Goal: Information Seeking & Learning: Learn about a topic

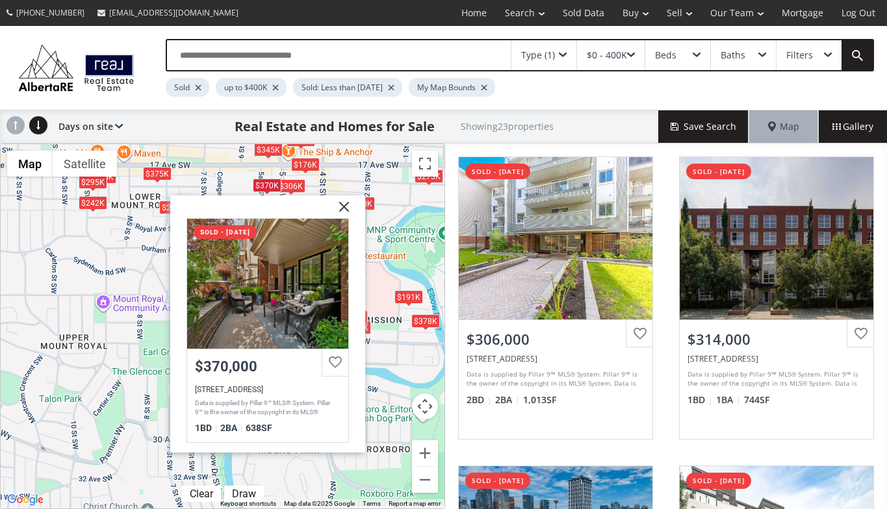
click at [344, 204] on img at bounding box center [338, 211] width 32 height 32
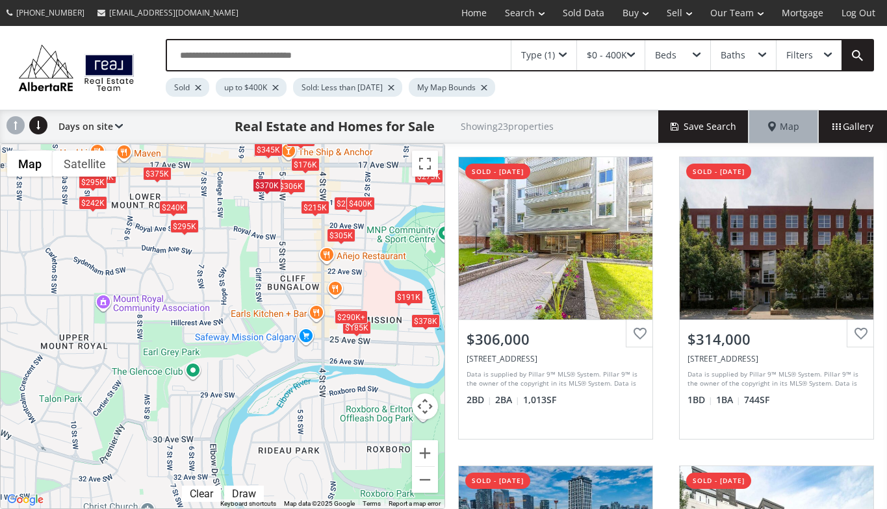
click at [566, 53] on span at bounding box center [563, 55] width 8 height 5
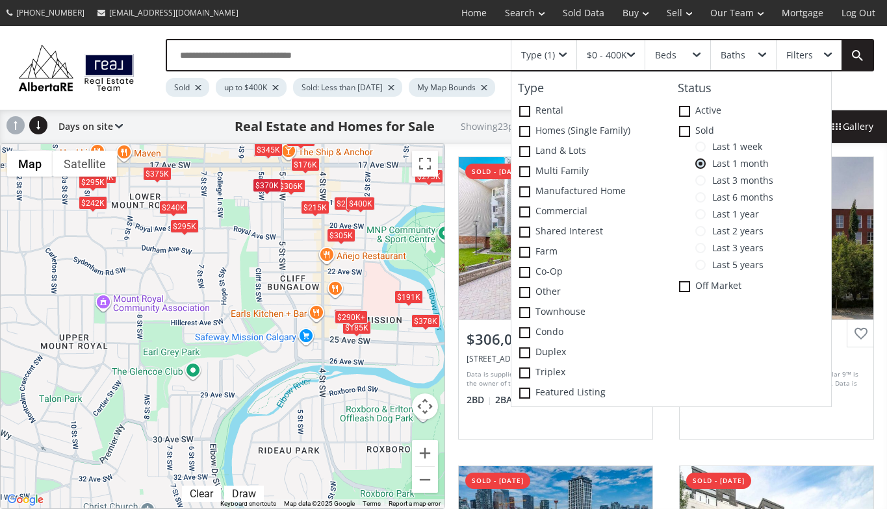
click at [701, 148] on span at bounding box center [700, 147] width 10 height 10
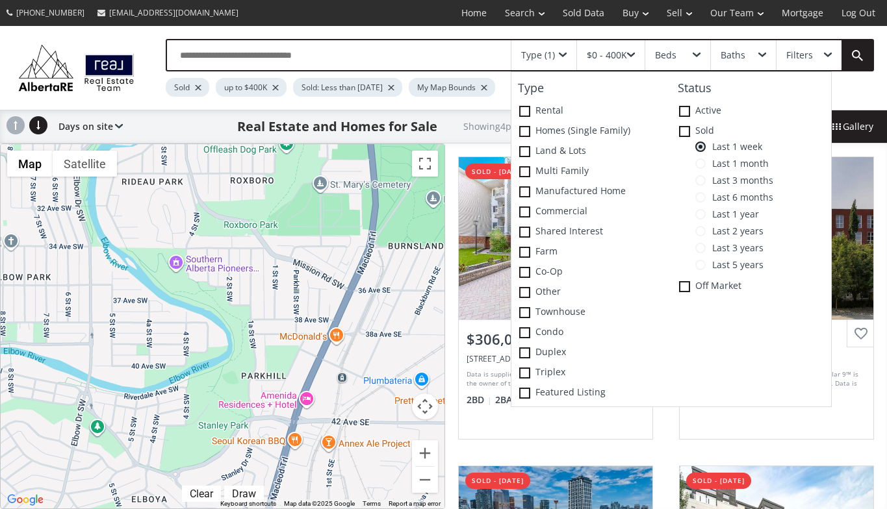
drag, startPoint x: 376, startPoint y: 484, endPoint x: 238, endPoint y: 211, distance: 305.8
click at [238, 211] on div "$306K $314K $220K $315K" at bounding box center [223, 326] width 444 height 364
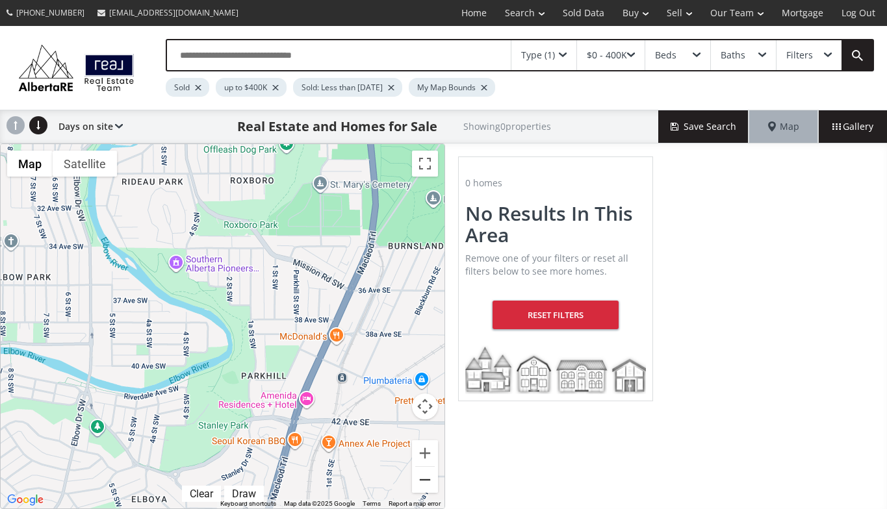
click at [427, 479] on button "Zoom out" at bounding box center [425, 480] width 26 height 26
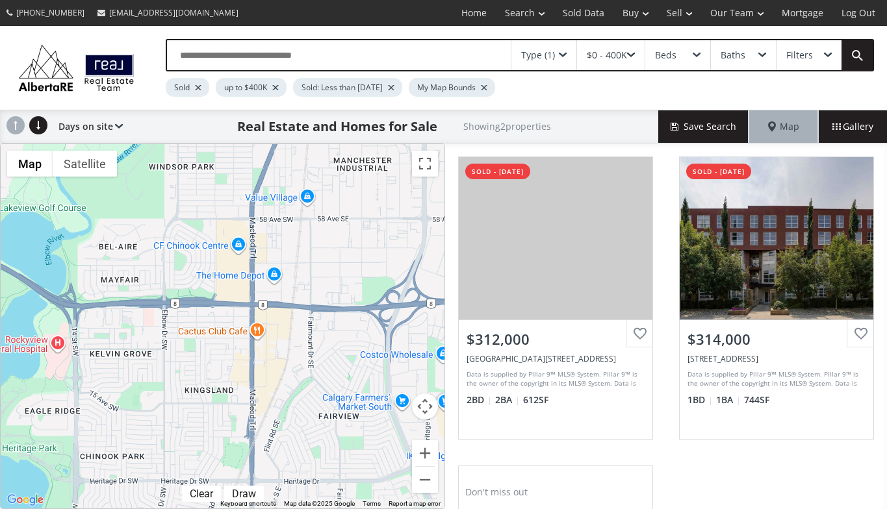
drag, startPoint x: 321, startPoint y: 477, endPoint x: 369, endPoint y: 145, distance: 336.0
click at [369, 145] on div "$312K $314K" at bounding box center [223, 326] width 444 height 364
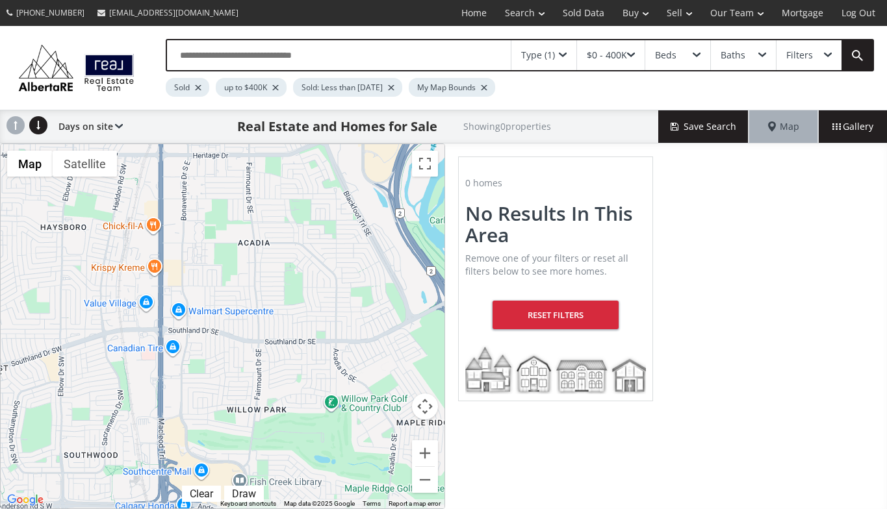
drag, startPoint x: 313, startPoint y: 475, endPoint x: 219, endPoint y: 138, distance: 349.4
click at [219, 138] on div "Type (1) $0 - 400K Beds Baths Filters Sold up to $400K Sold: Less than [DATE] M…" at bounding box center [443, 267] width 887 height 483
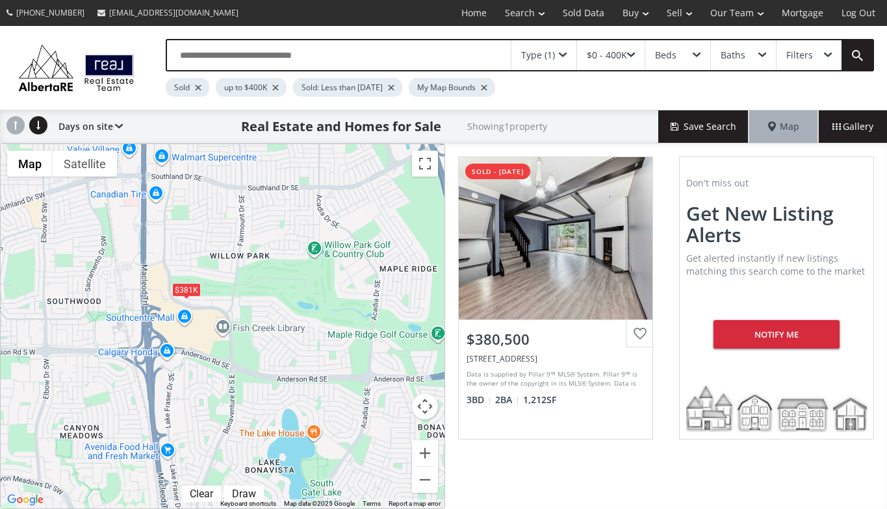
drag, startPoint x: 229, startPoint y: 443, endPoint x: 212, endPoint y: 286, distance: 157.4
click at [212, 286] on div "$381K" at bounding box center [223, 326] width 444 height 364
click at [228, 296] on div "$381K" at bounding box center [223, 326] width 444 height 364
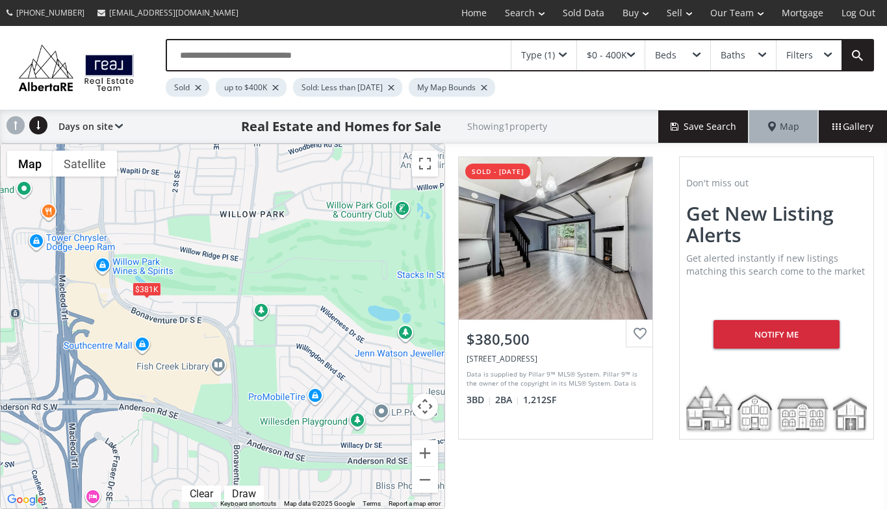
click at [192, 310] on div "$381K" at bounding box center [223, 326] width 444 height 364
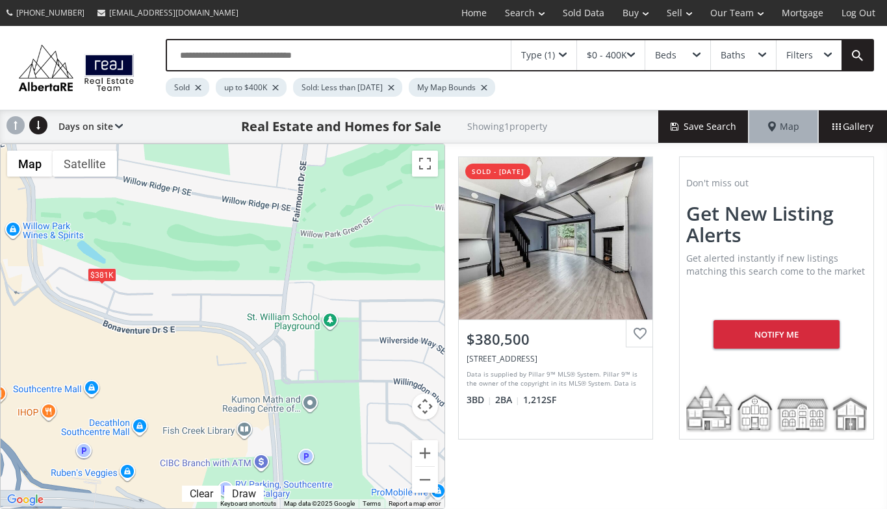
click at [564, 54] on span at bounding box center [563, 55] width 8 height 5
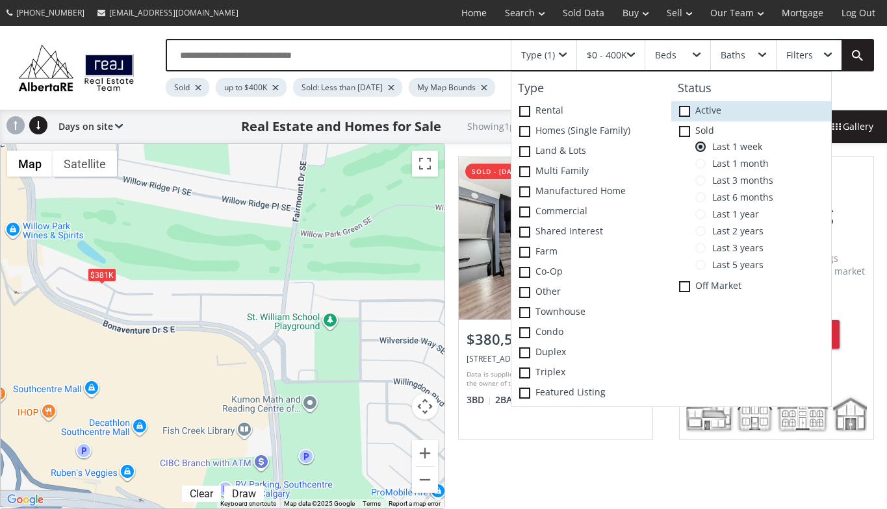
click at [686, 109] on span at bounding box center [684, 111] width 11 height 11
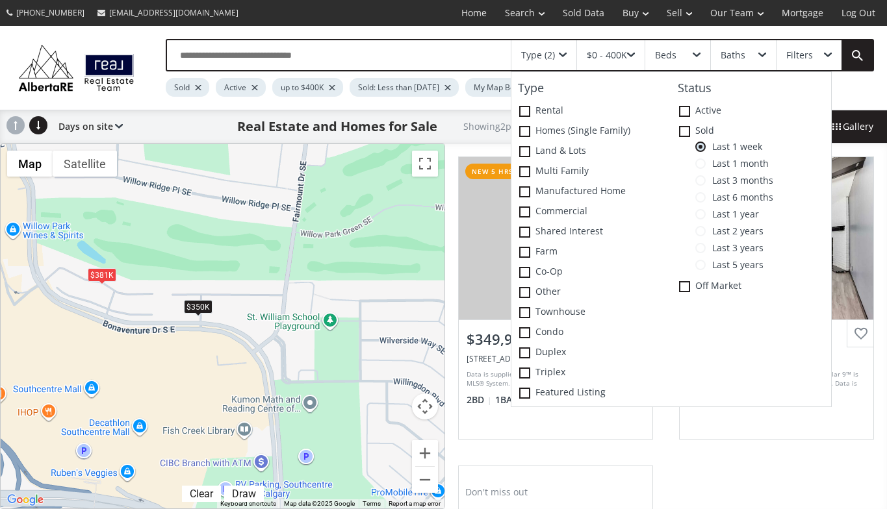
click at [328, 263] on div "$350K $381K" at bounding box center [223, 326] width 444 height 364
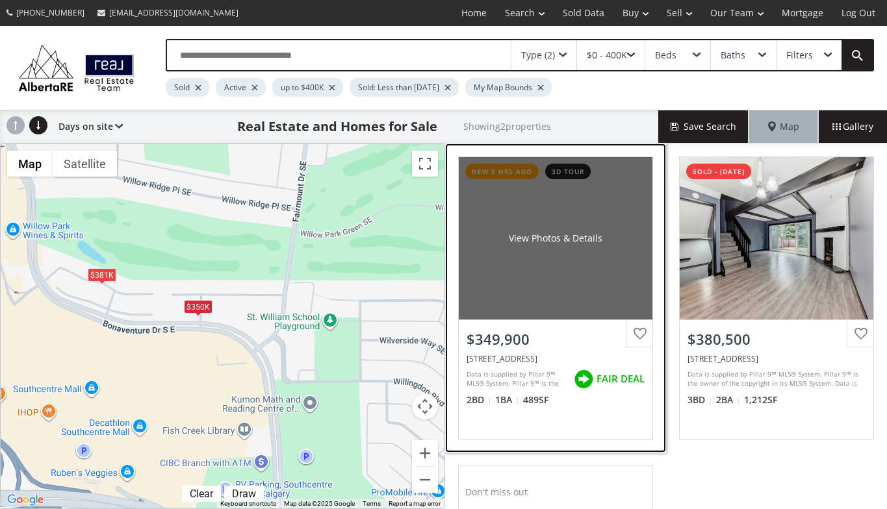
click at [483, 277] on div "View Photos & Details" at bounding box center [556, 238] width 194 height 162
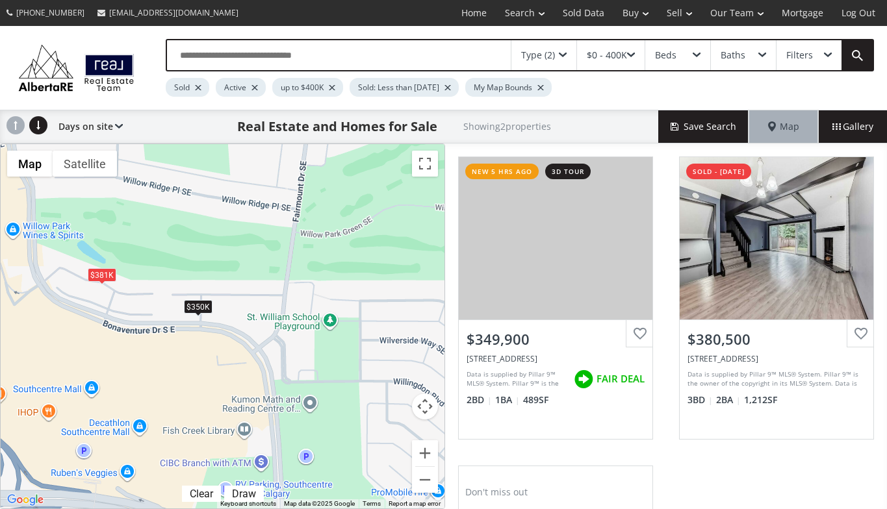
click at [564, 53] on span at bounding box center [563, 55] width 8 height 5
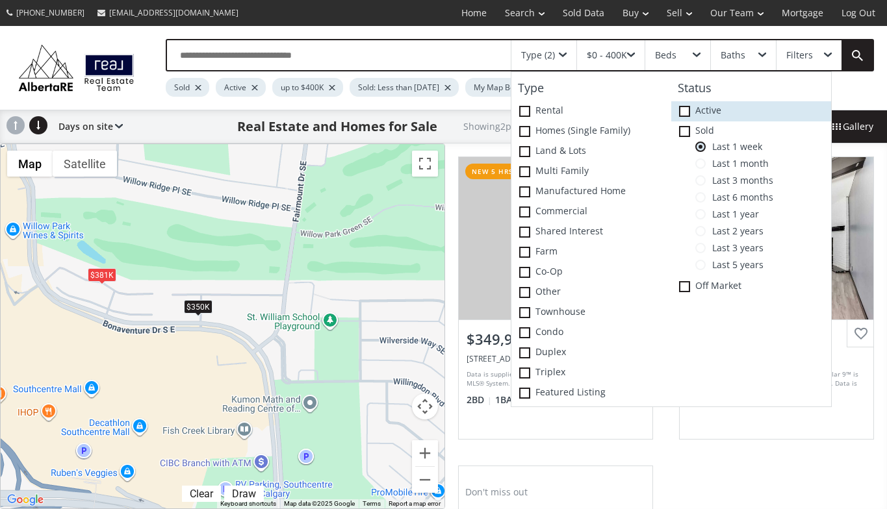
click at [0, 0] on icon at bounding box center [0, 0] width 0 height 0
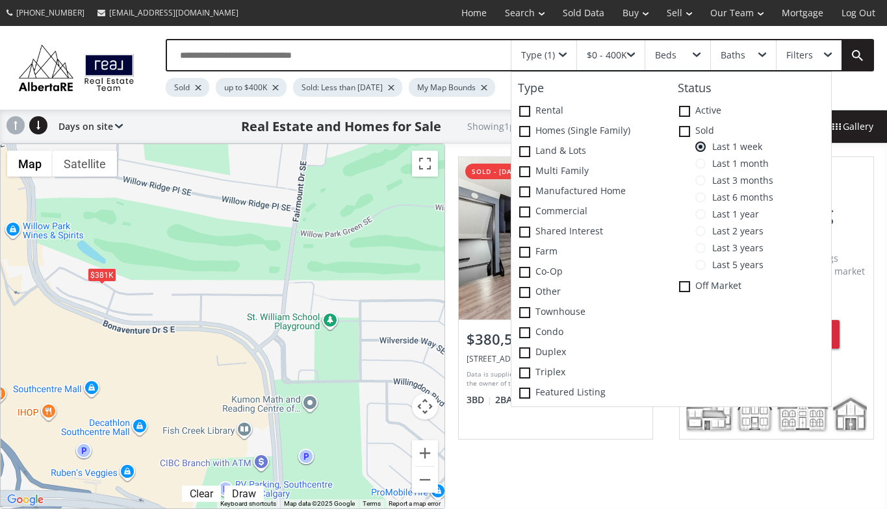
click at [632, 53] on span at bounding box center [631, 55] width 8 height 5
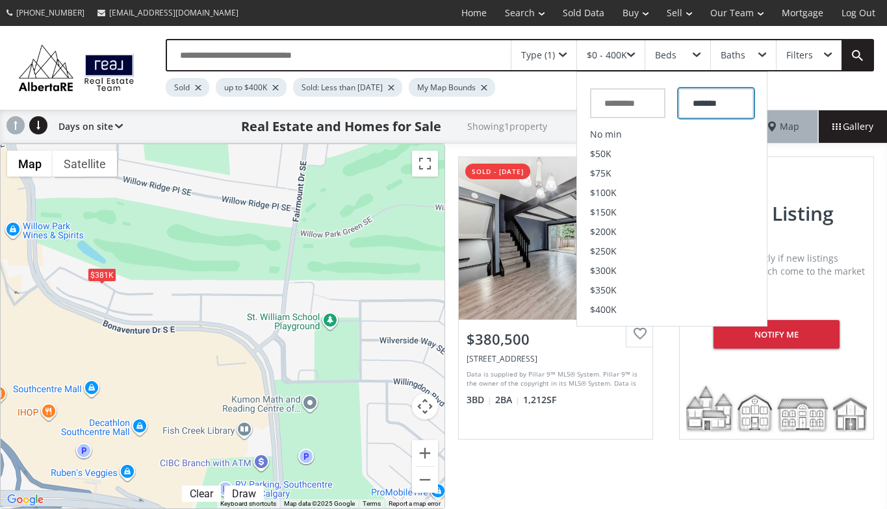
click at [705, 105] on input "*******" at bounding box center [715, 103] width 75 height 30
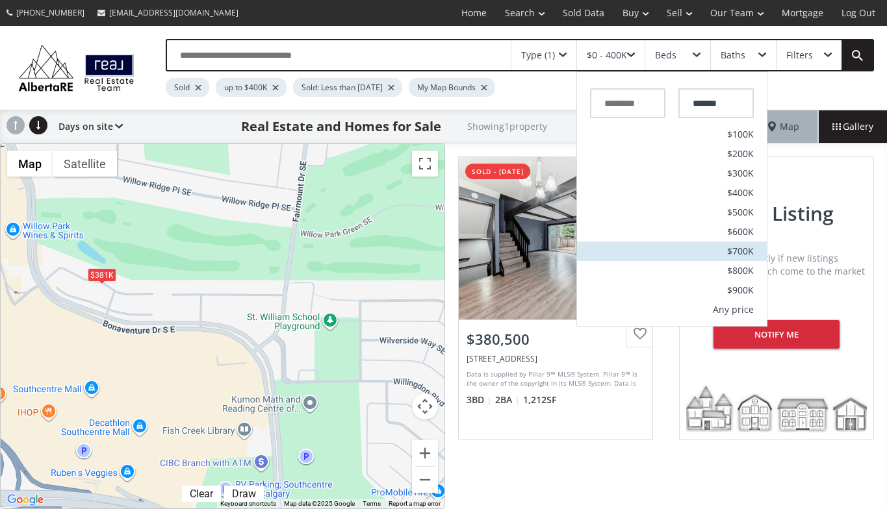
click at [740, 254] on span "$700K" at bounding box center [740, 251] width 27 height 9
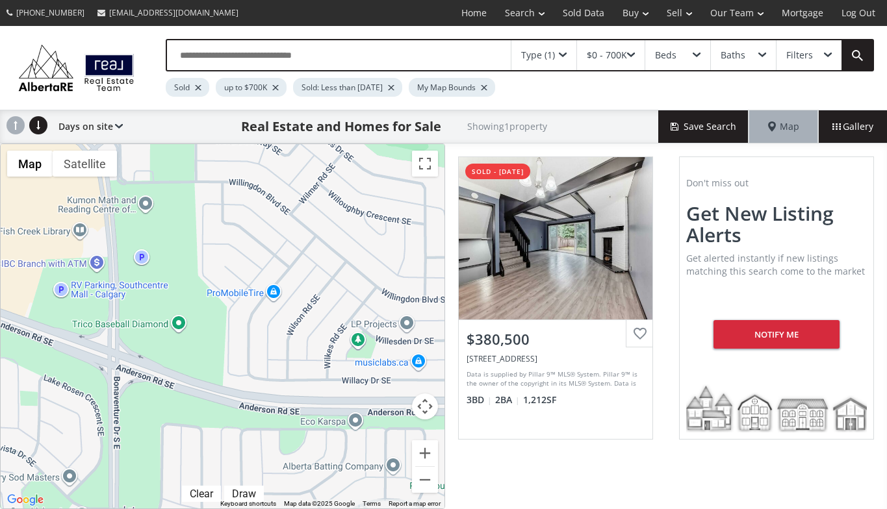
drag, startPoint x: 331, startPoint y: 428, endPoint x: 175, endPoint y: 243, distance: 242.0
click at [175, 243] on div "$381K" at bounding box center [223, 326] width 444 height 364
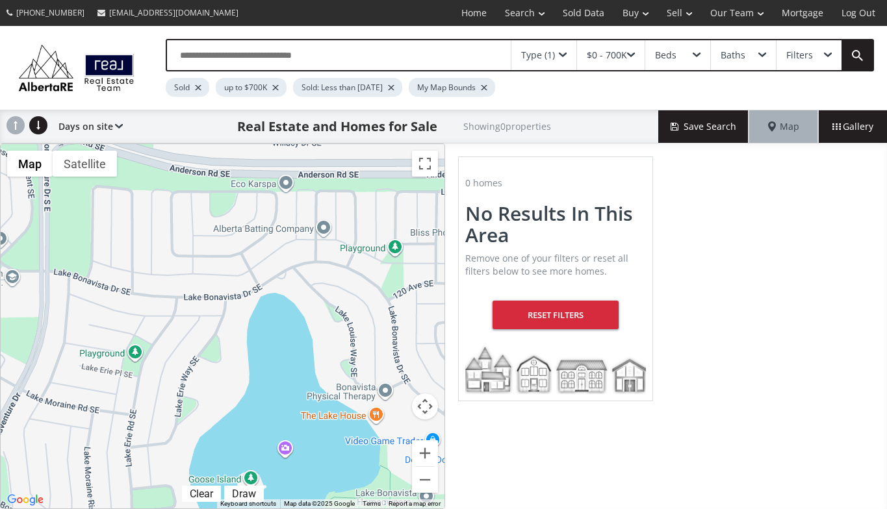
drag, startPoint x: 282, startPoint y: 433, endPoint x: 212, endPoint y: 195, distance: 248.3
click at [212, 195] on div at bounding box center [223, 326] width 444 height 364
click at [421, 479] on button "Zoom out" at bounding box center [425, 480] width 26 height 26
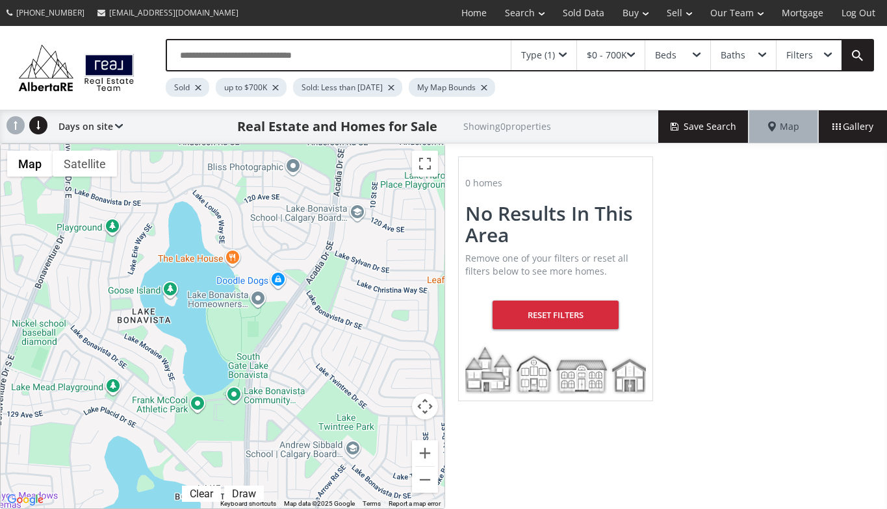
drag, startPoint x: 380, startPoint y: 471, endPoint x: 314, endPoint y: 360, distance: 128.8
click at [314, 360] on div at bounding box center [223, 326] width 444 height 364
click at [631, 53] on span at bounding box center [631, 55] width 8 height 5
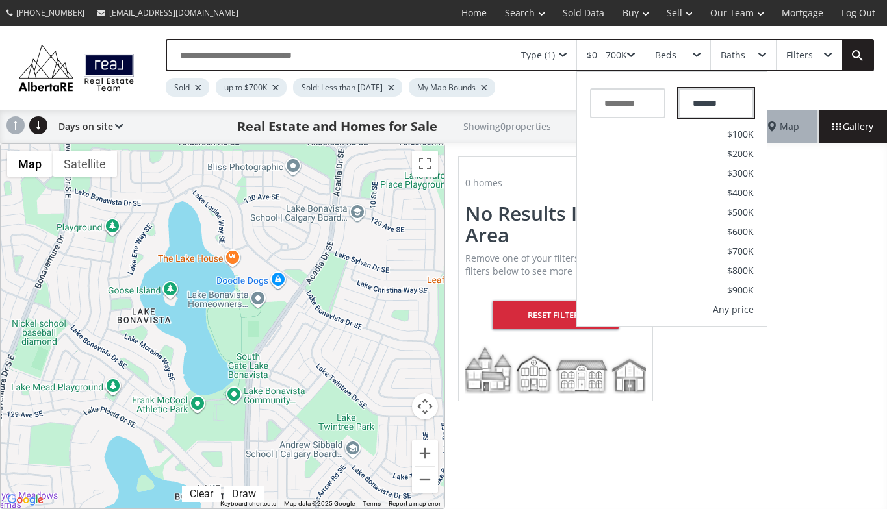
click at [713, 101] on input "*******" at bounding box center [715, 103] width 75 height 30
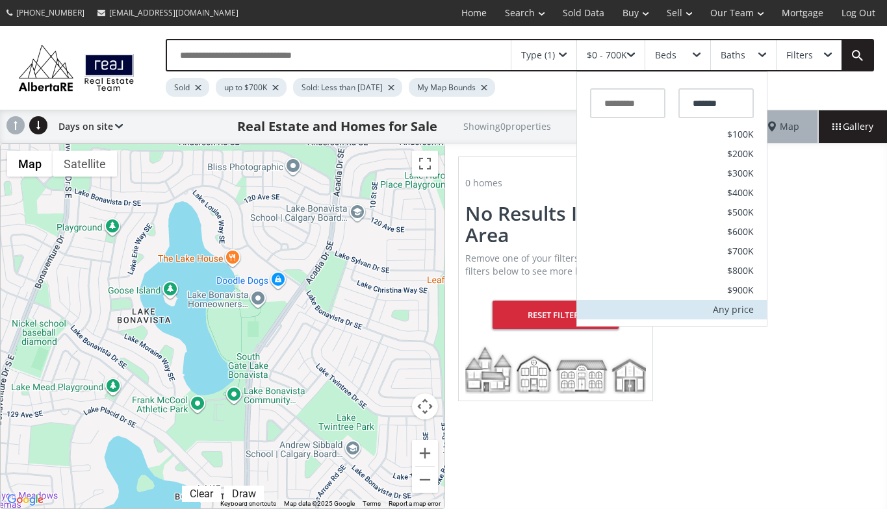
click at [716, 308] on div "Any price" at bounding box center [732, 309] width 41 height 9
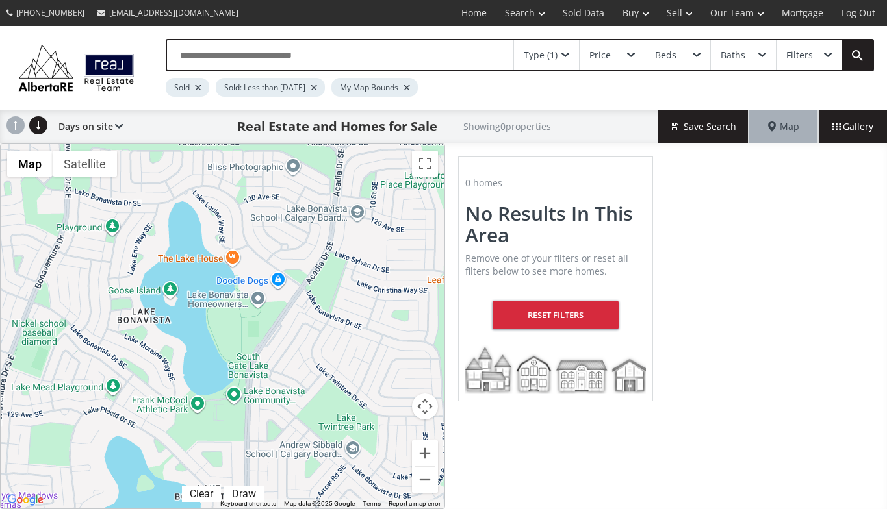
click at [566, 53] on span at bounding box center [565, 55] width 8 height 5
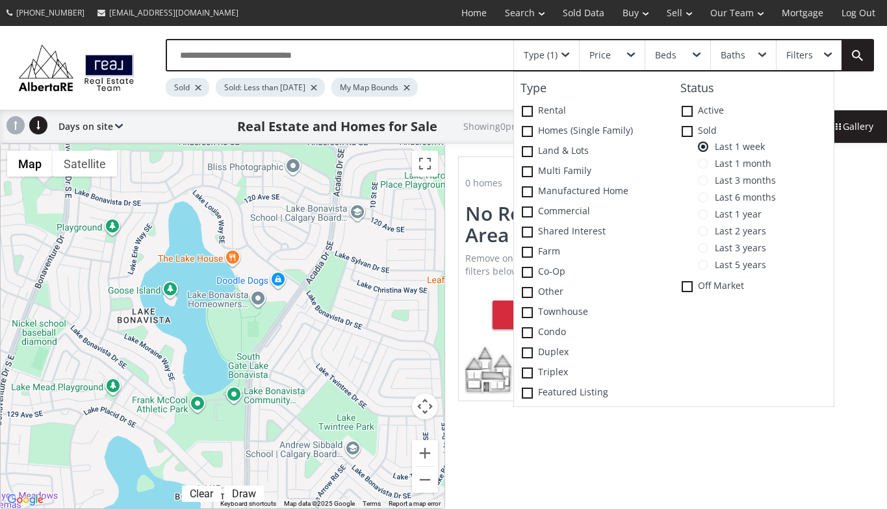
click at [709, 178] on span "Last 3 months" at bounding box center [742, 180] width 68 height 10
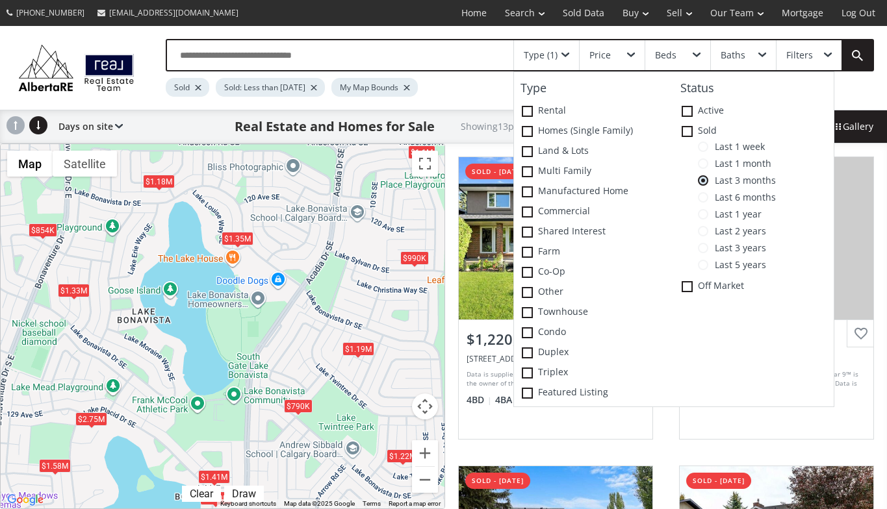
click at [297, 408] on div "$790K" at bounding box center [298, 406] width 29 height 14
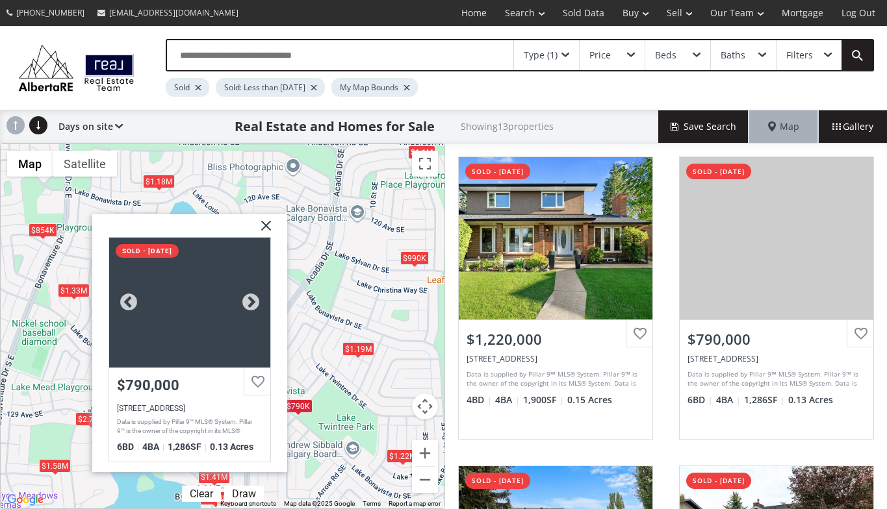
click at [233, 337] on div at bounding box center [189, 303] width 161 height 130
click at [564, 55] on span at bounding box center [565, 55] width 8 height 5
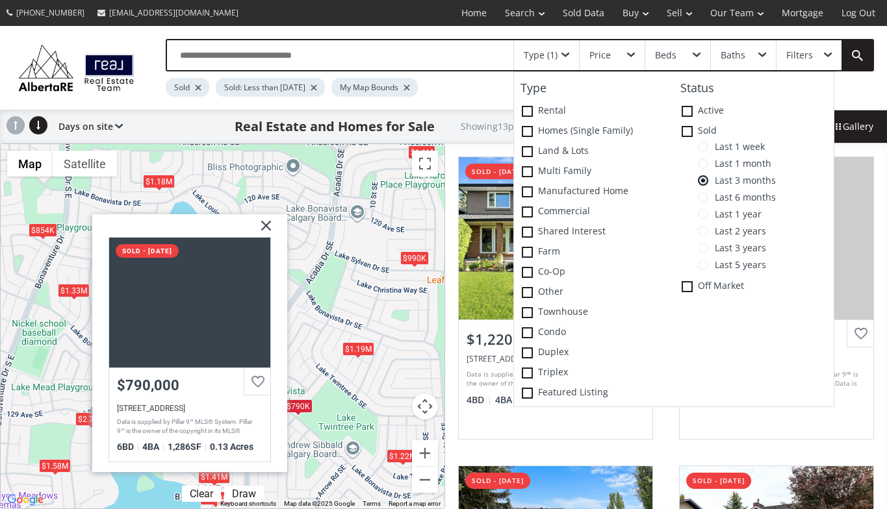
click at [703, 147] on span at bounding box center [703, 147] width 10 height 10
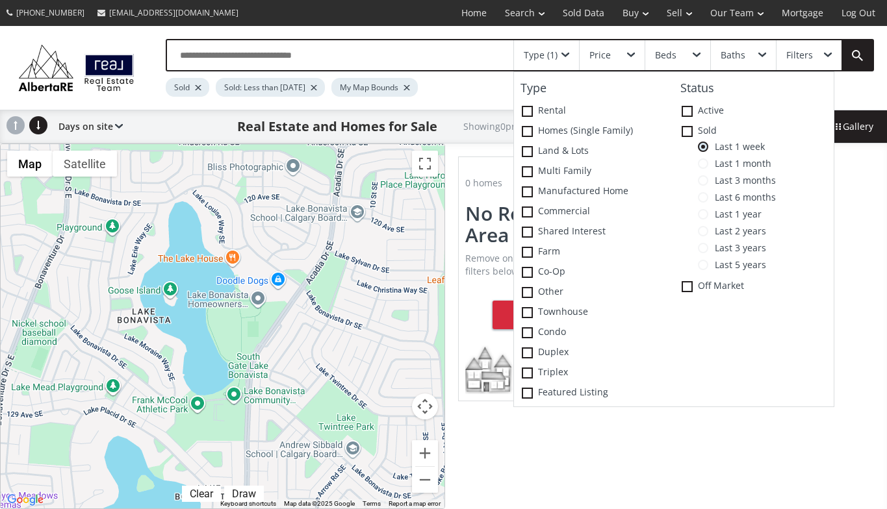
click at [601, 52] on div "Price" at bounding box center [599, 55] width 21 height 9
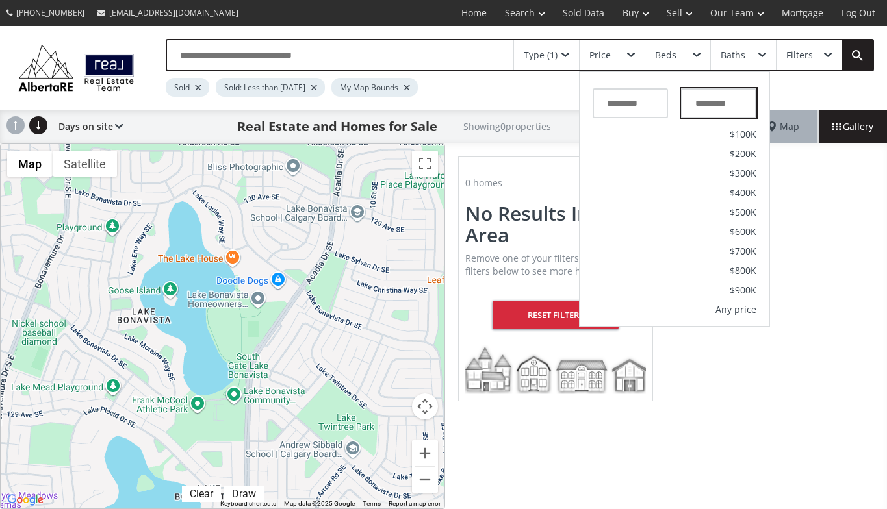
click at [717, 107] on input "text" at bounding box center [718, 103] width 75 height 30
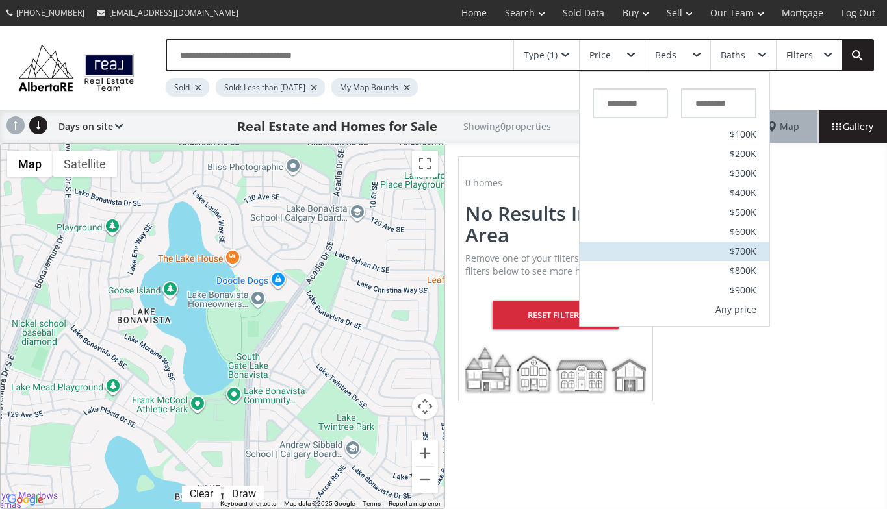
click at [741, 253] on span "$700K" at bounding box center [742, 251] width 27 height 9
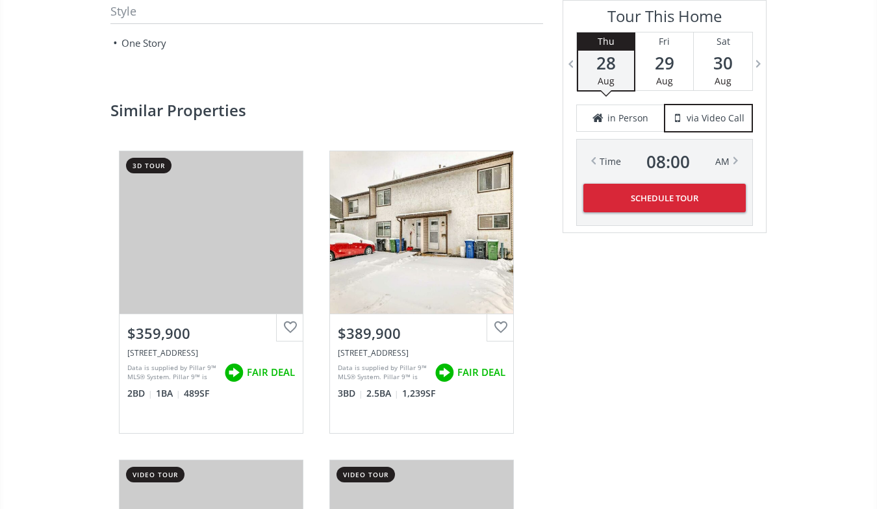
scroll to position [1706, 0]
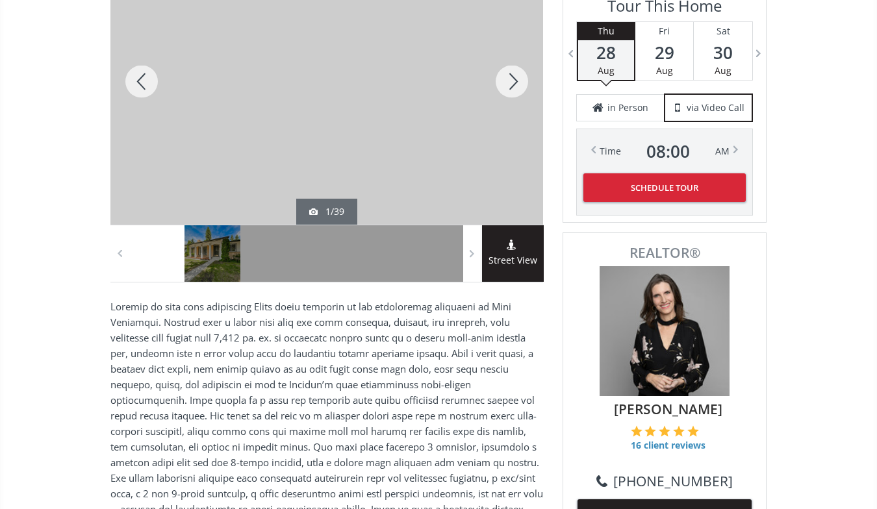
scroll to position [257, 0]
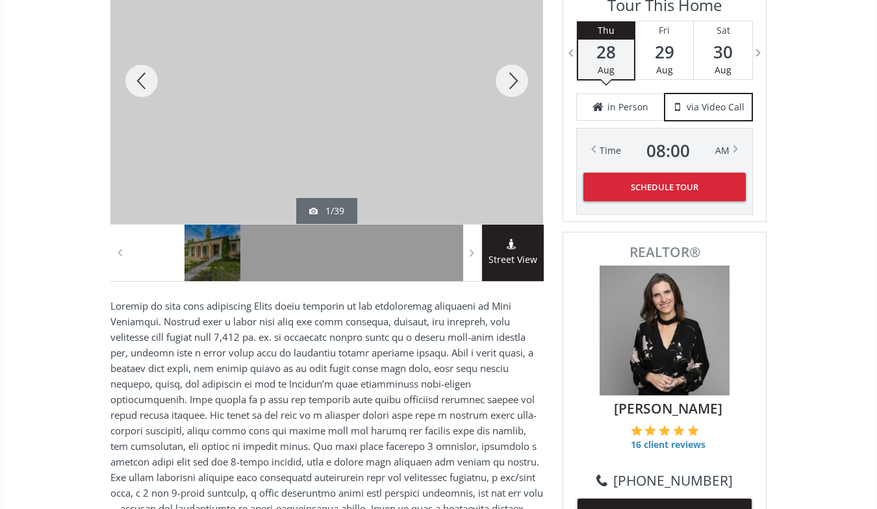
click at [505, 82] on div at bounding box center [512, 81] width 62 height 286
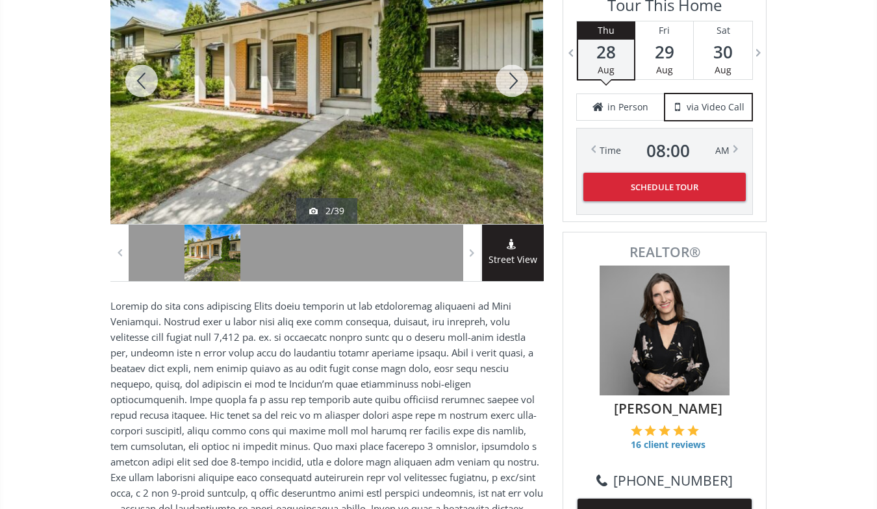
click at [505, 82] on div at bounding box center [512, 81] width 62 height 286
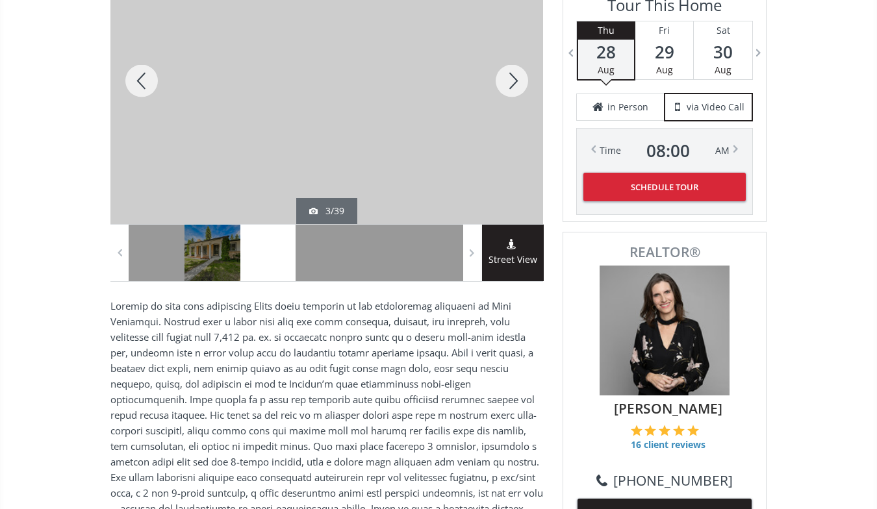
click at [505, 82] on div at bounding box center [512, 81] width 62 height 286
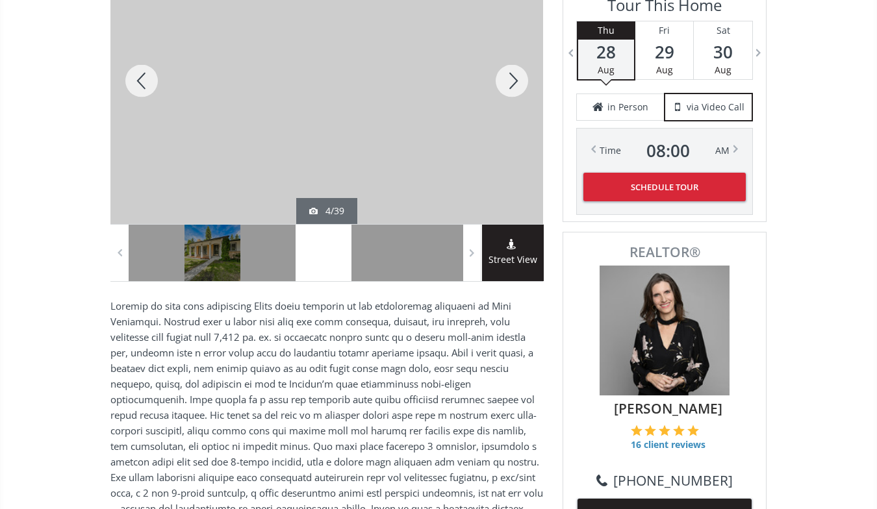
click at [505, 82] on div at bounding box center [512, 81] width 62 height 286
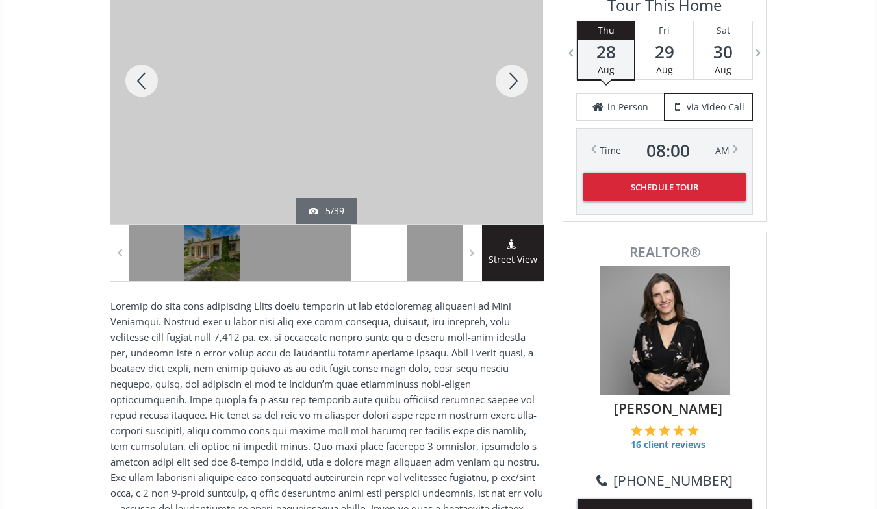
click at [505, 82] on div at bounding box center [512, 81] width 62 height 286
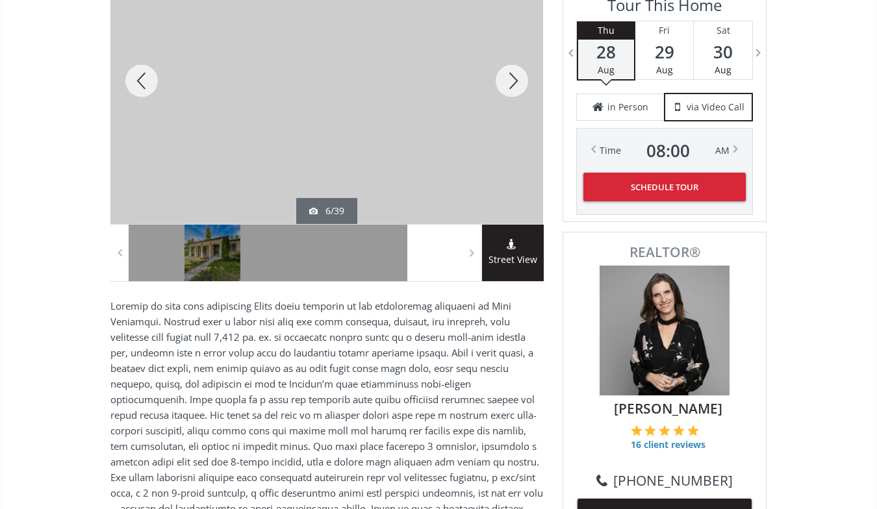
click at [505, 82] on div at bounding box center [512, 81] width 62 height 286
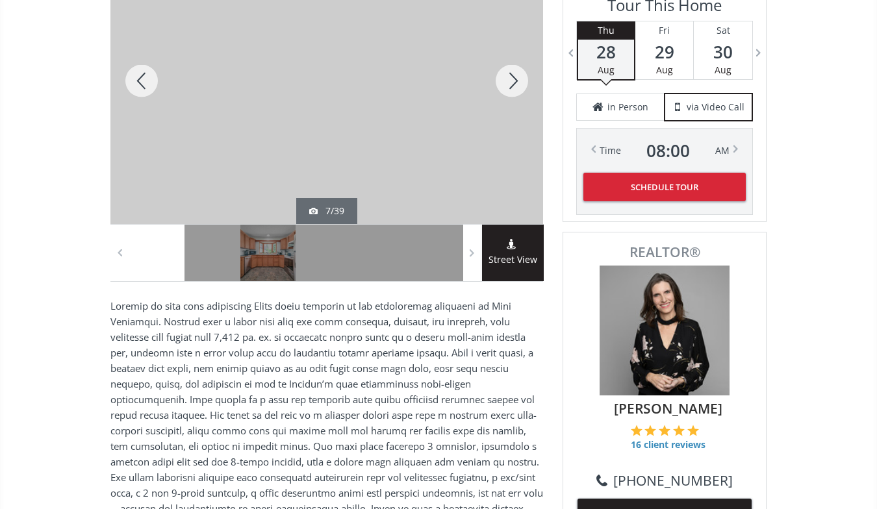
click at [505, 82] on div at bounding box center [512, 81] width 62 height 286
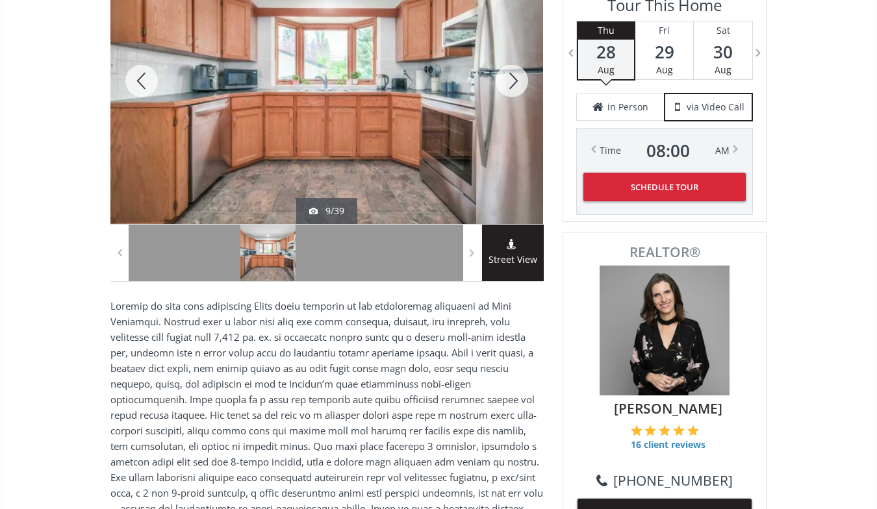
click at [505, 82] on div at bounding box center [512, 81] width 62 height 286
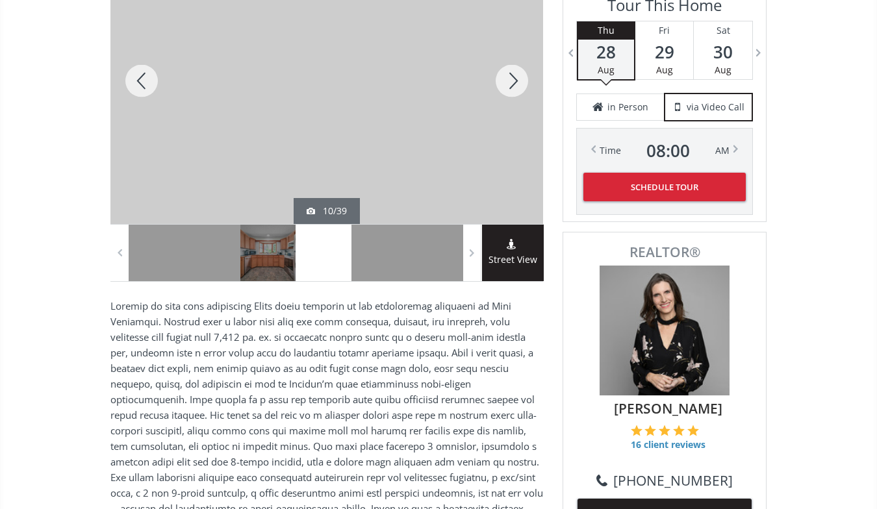
click at [505, 82] on div at bounding box center [512, 81] width 62 height 286
